Goal: Task Accomplishment & Management: Use online tool/utility

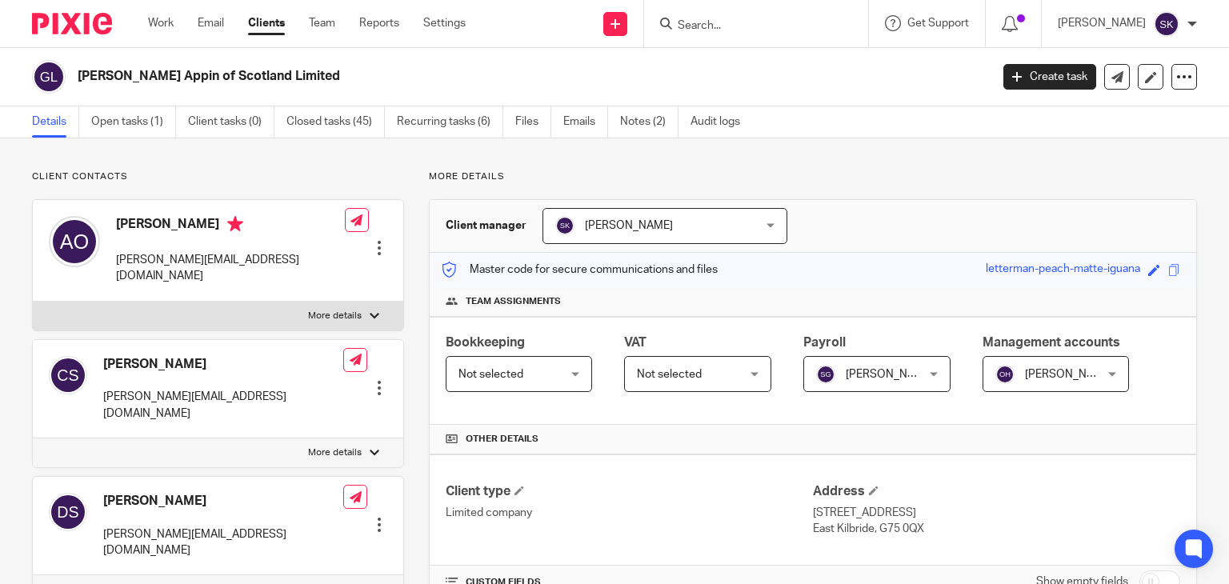
click at [720, 28] on input "Search" at bounding box center [748, 26] width 144 height 14
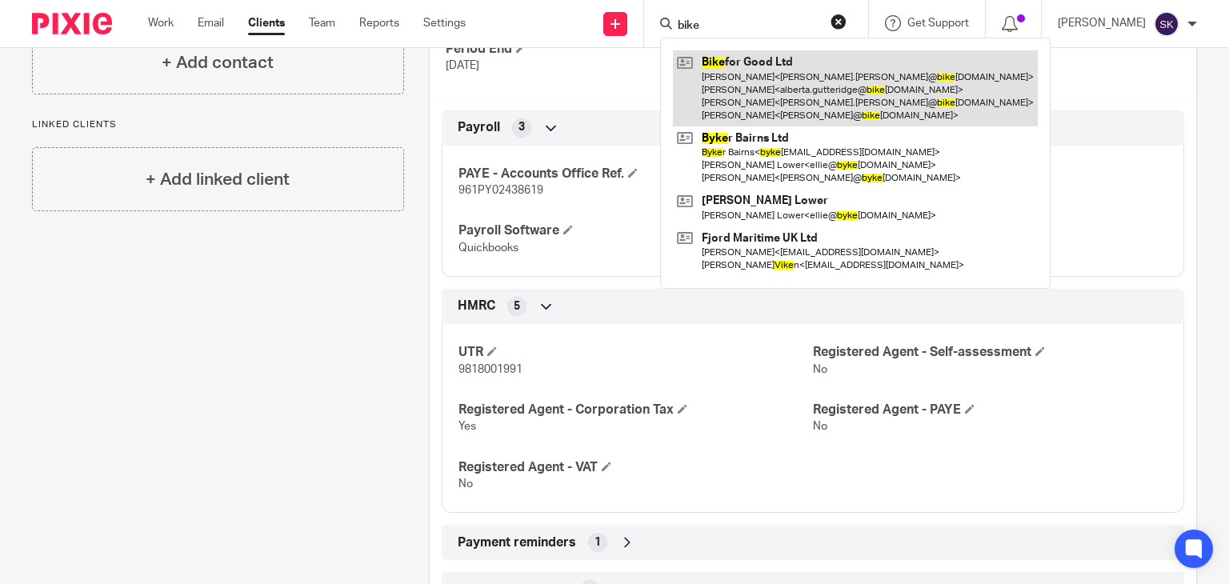
type input "bike"
click at [740, 80] on link at bounding box center [855, 88] width 365 height 76
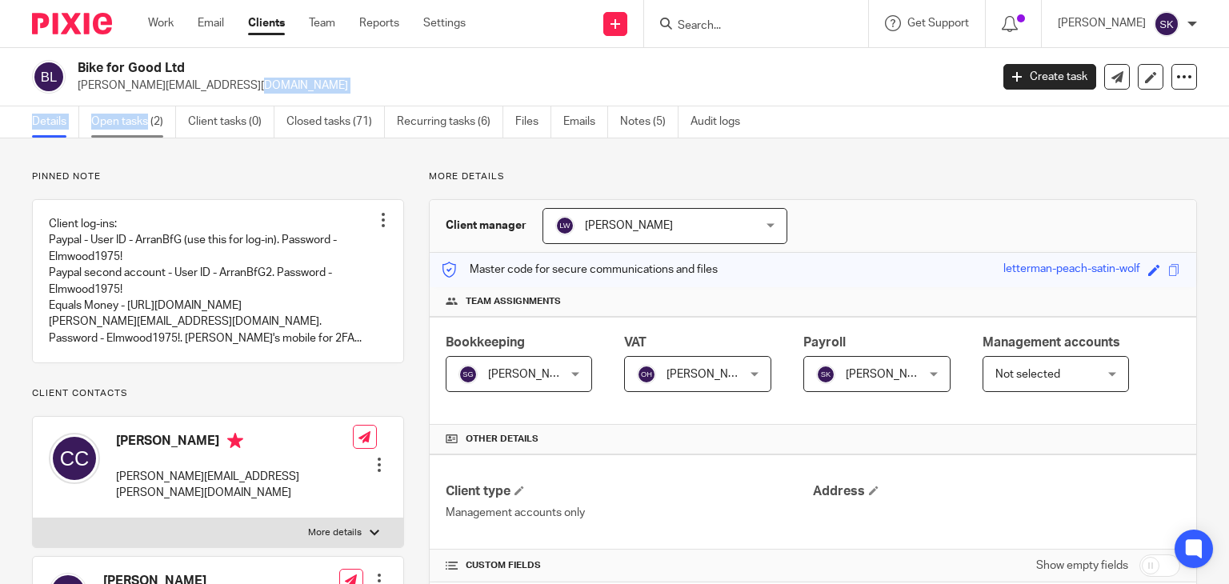
click at [147, 106] on main "Bike for Good Ltd greg@bikeforgood.org.uk Create task Update from Companies Hou…" at bounding box center [614, 292] width 1229 height 584
click at [147, 106] on link "Open tasks (2)" at bounding box center [133, 121] width 85 height 31
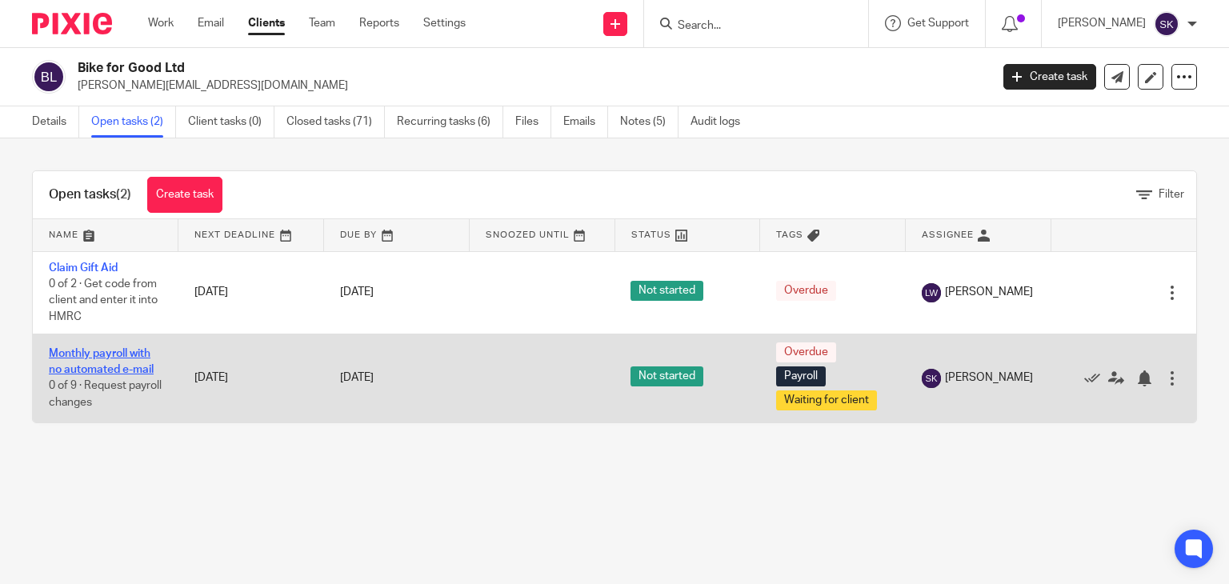
click at [113, 367] on link "Monthly payroll with no automated e-mail" at bounding box center [101, 361] width 105 height 27
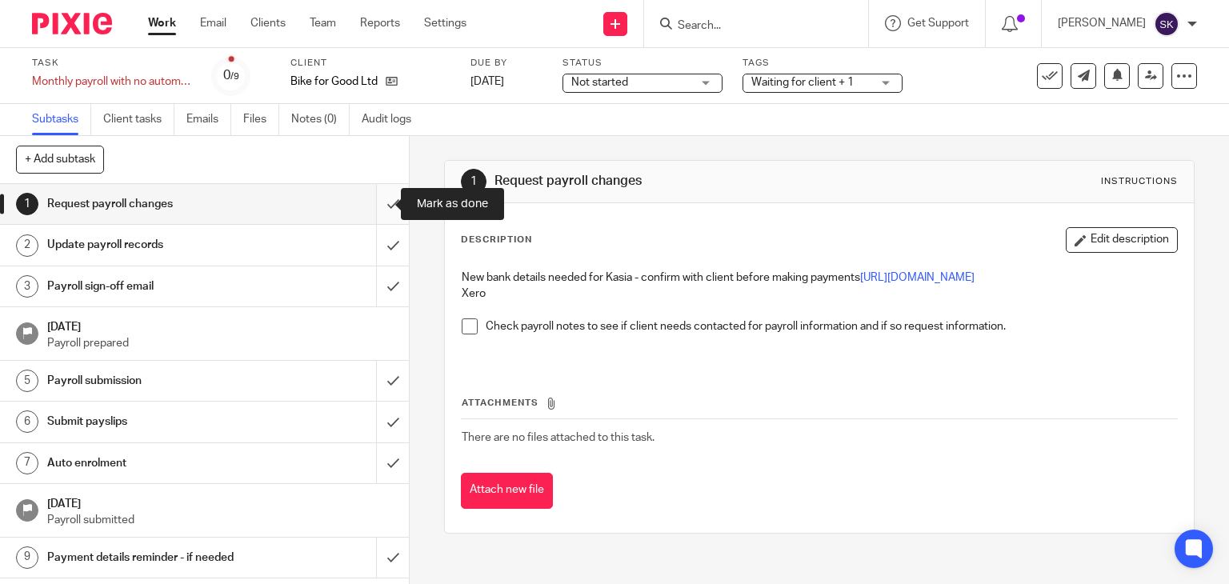
click at [369, 216] on input "submit" at bounding box center [204, 204] width 409 height 40
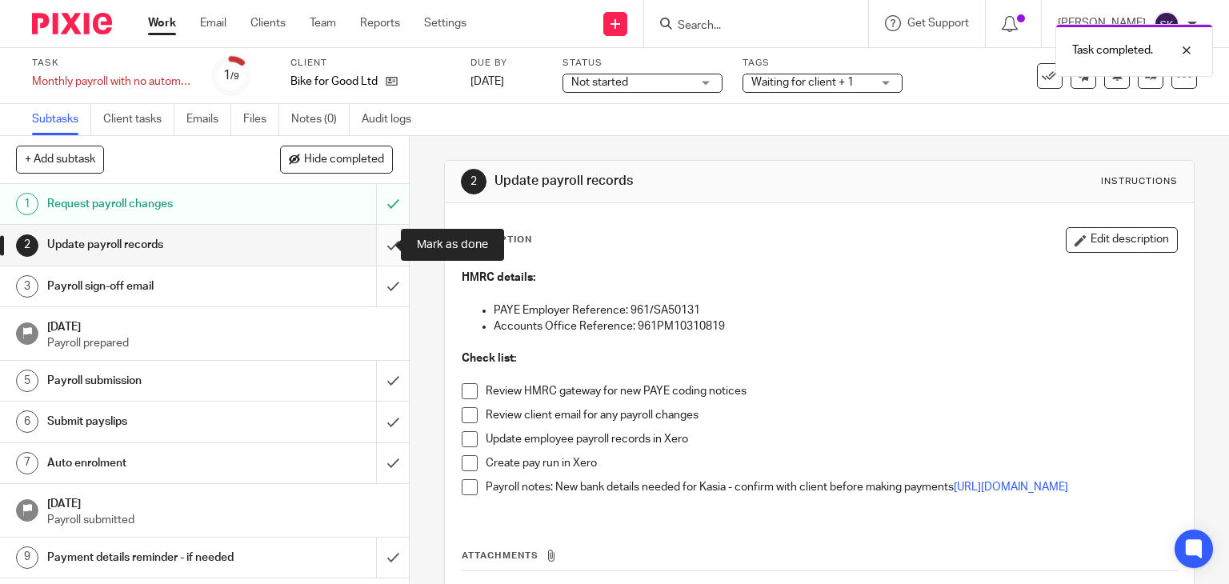
click at [381, 248] on input "submit" at bounding box center [204, 245] width 409 height 40
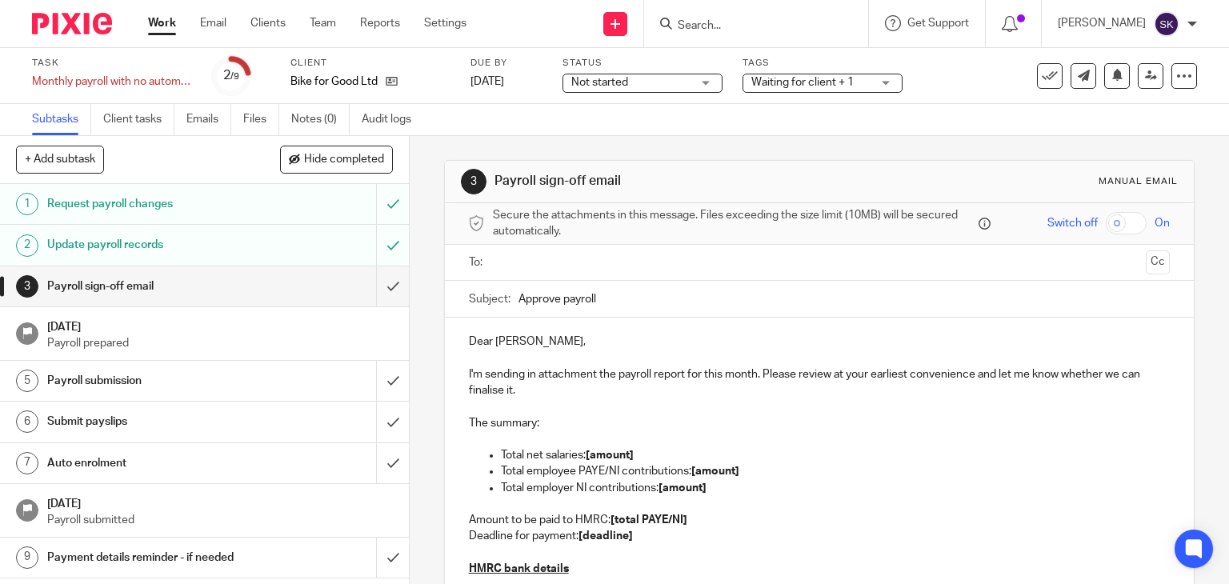
click at [672, 263] on input "text" at bounding box center [819, 263] width 641 height 18
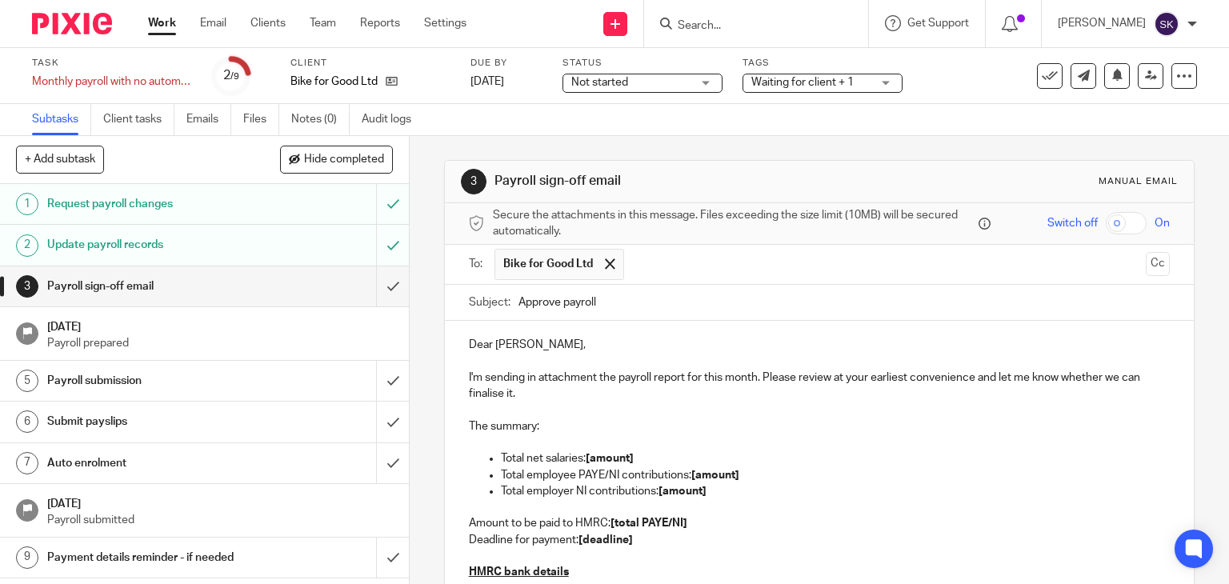
click at [680, 264] on input "text" at bounding box center [885, 264] width 507 height 31
click at [539, 343] on p "Dear Carol-Ann," at bounding box center [820, 345] width 702 height 16
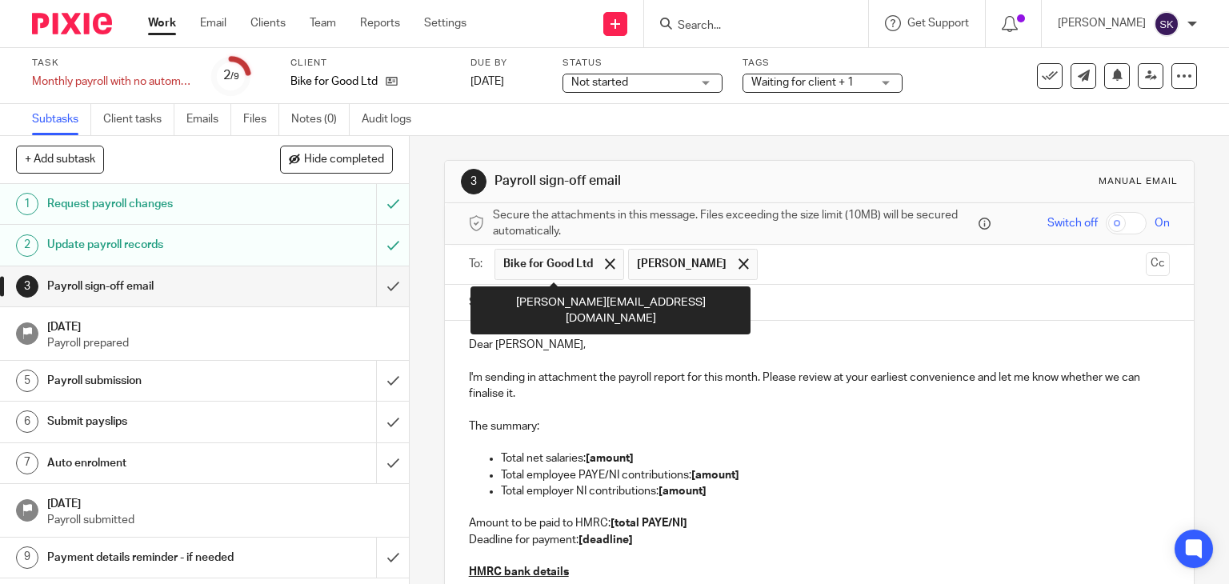
click at [585, 264] on span "Bike for Good Ltd" at bounding box center [548, 264] width 90 height 16
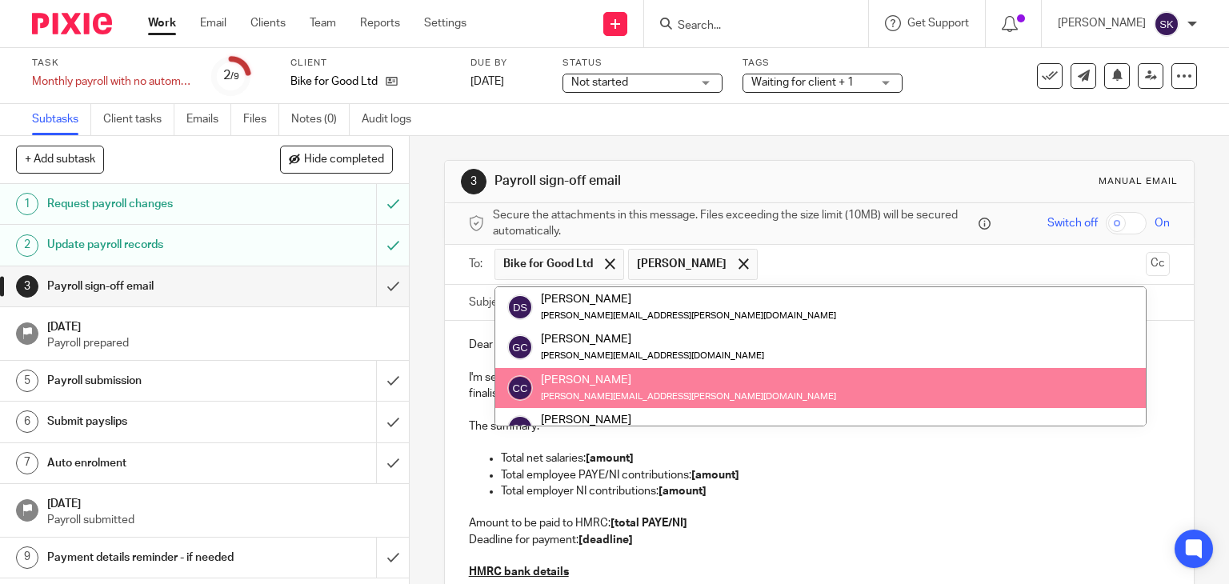
click at [585, 264] on span "Bike for Good Ltd" at bounding box center [548, 264] width 90 height 16
click at [605, 261] on span at bounding box center [610, 264] width 10 height 10
click at [603, 261] on div at bounding box center [610, 264] width 18 height 24
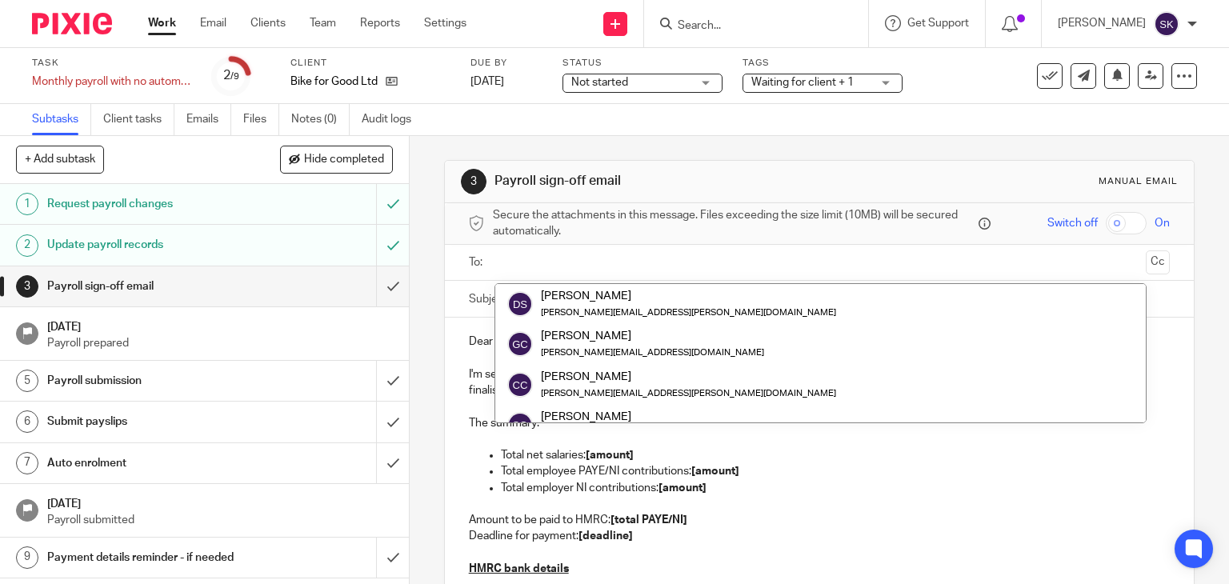
scroll to position [80, 0]
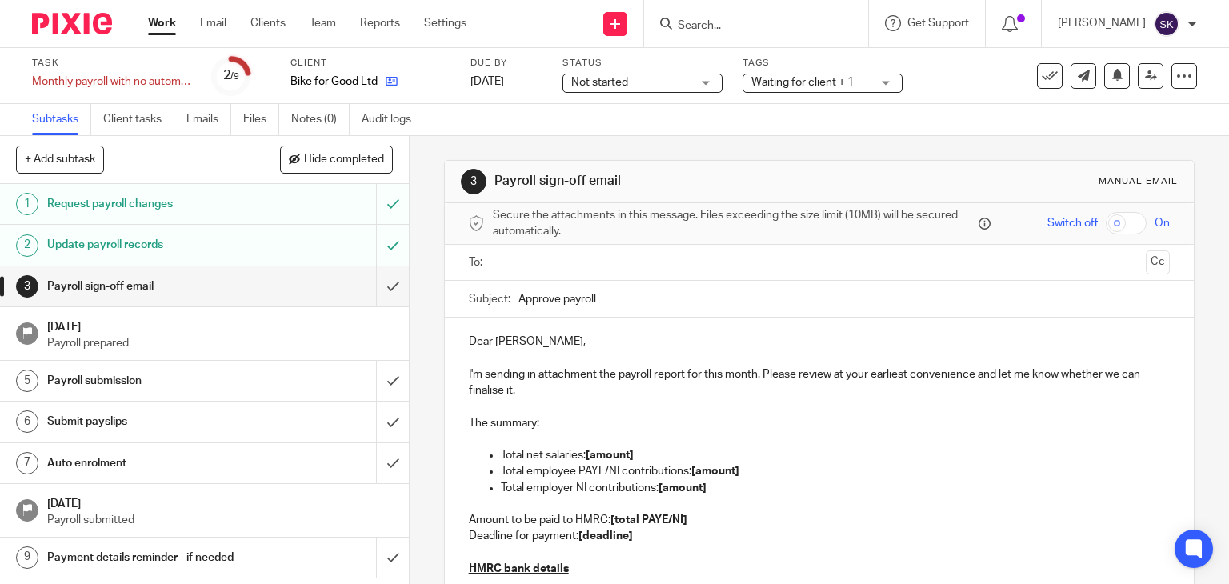
click at [384, 80] on link at bounding box center [388, 82] width 20 height 16
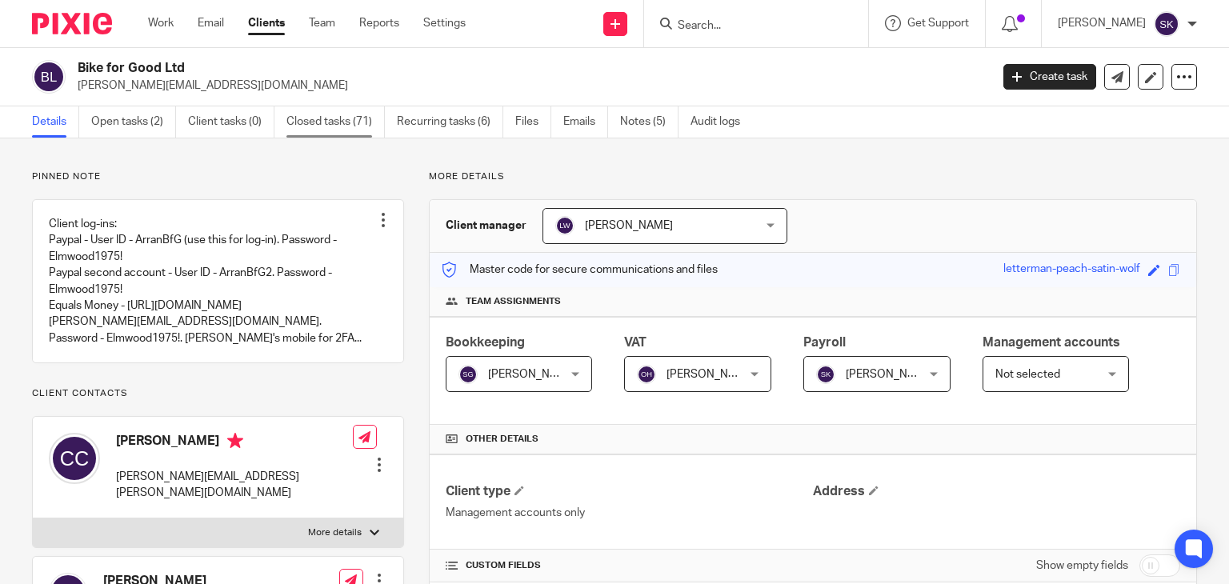
click at [365, 118] on link "Closed tasks (71)" at bounding box center [336, 121] width 98 height 31
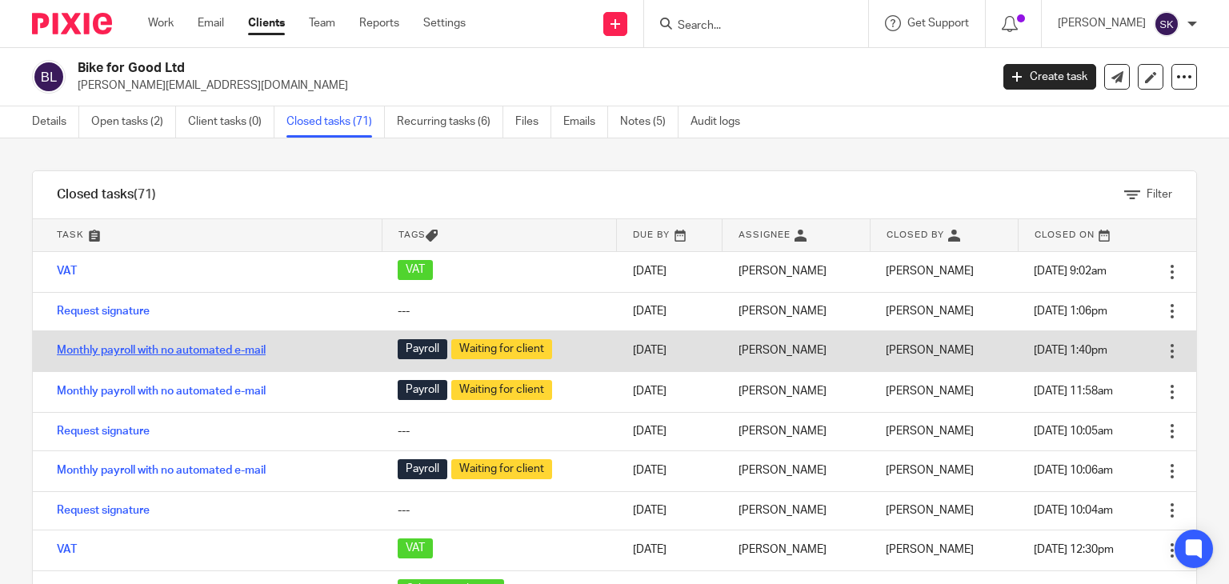
click at [243, 354] on link "Monthly payroll with no automated e-mail" at bounding box center [161, 350] width 209 height 11
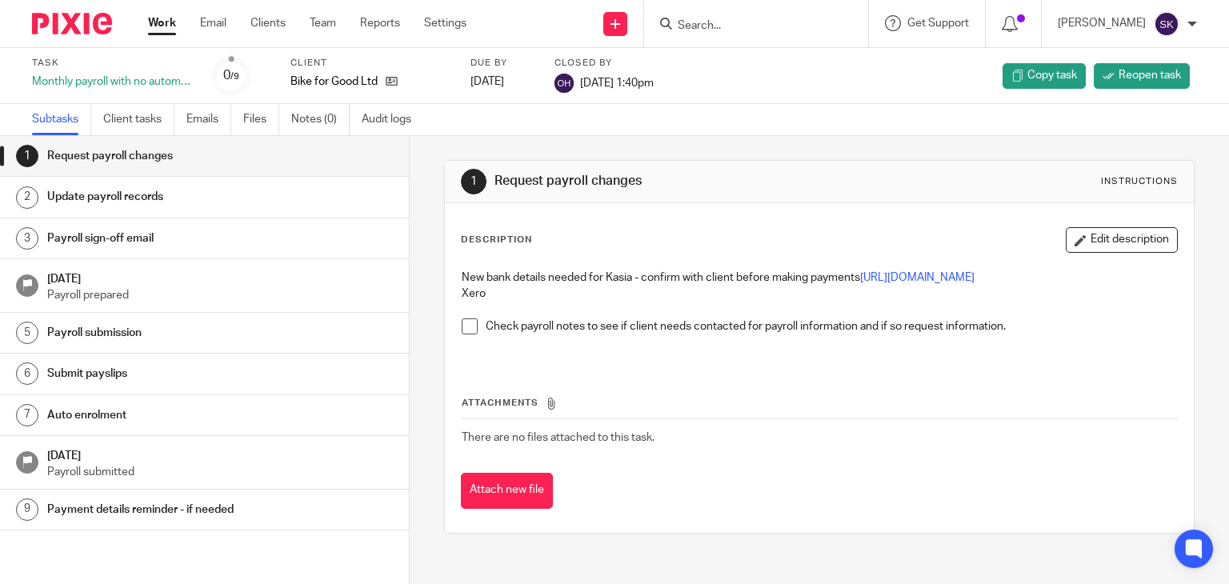
click at [243, 257] on link "3 Payroll sign-off email" at bounding box center [204, 238] width 409 height 40
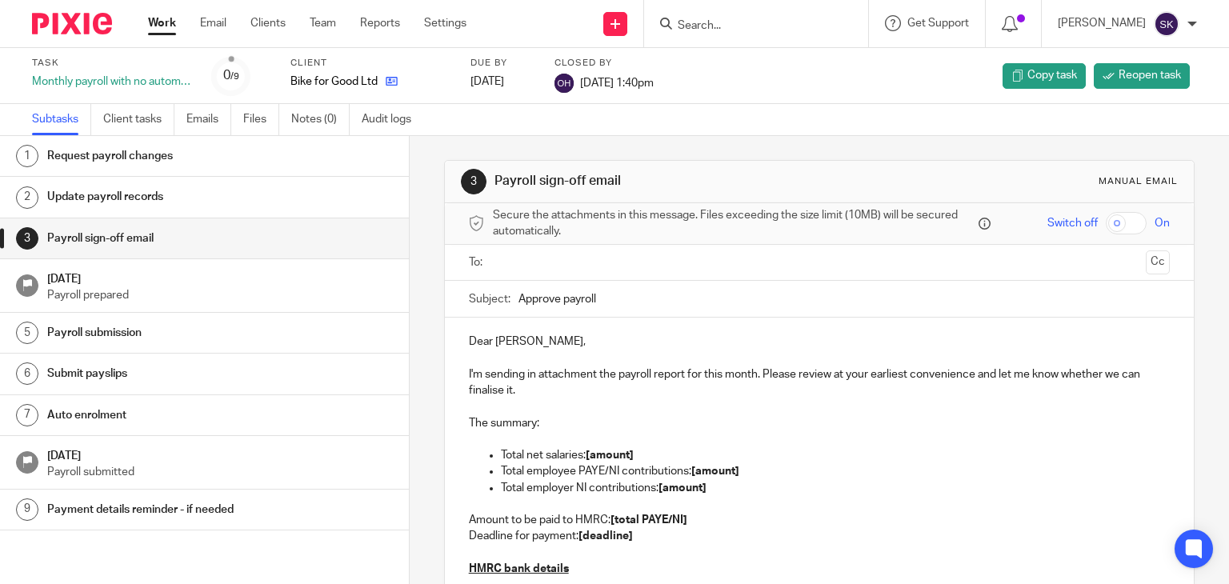
click at [384, 79] on link at bounding box center [388, 82] width 20 height 16
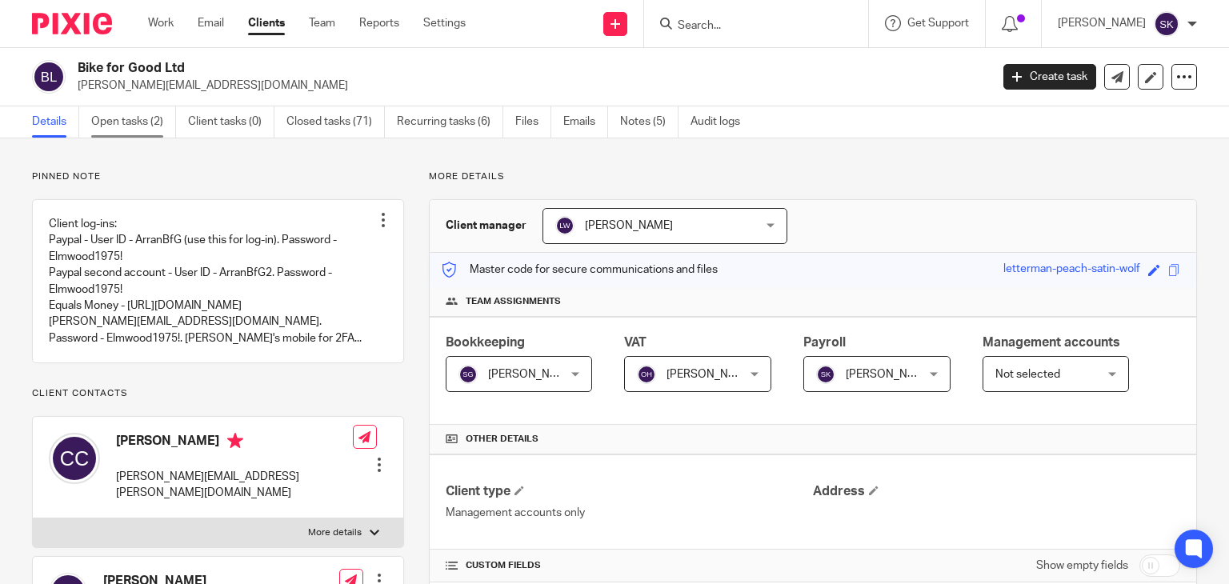
click at [147, 121] on link "Open tasks (2)" at bounding box center [133, 121] width 85 height 31
